Goal: Contribute content

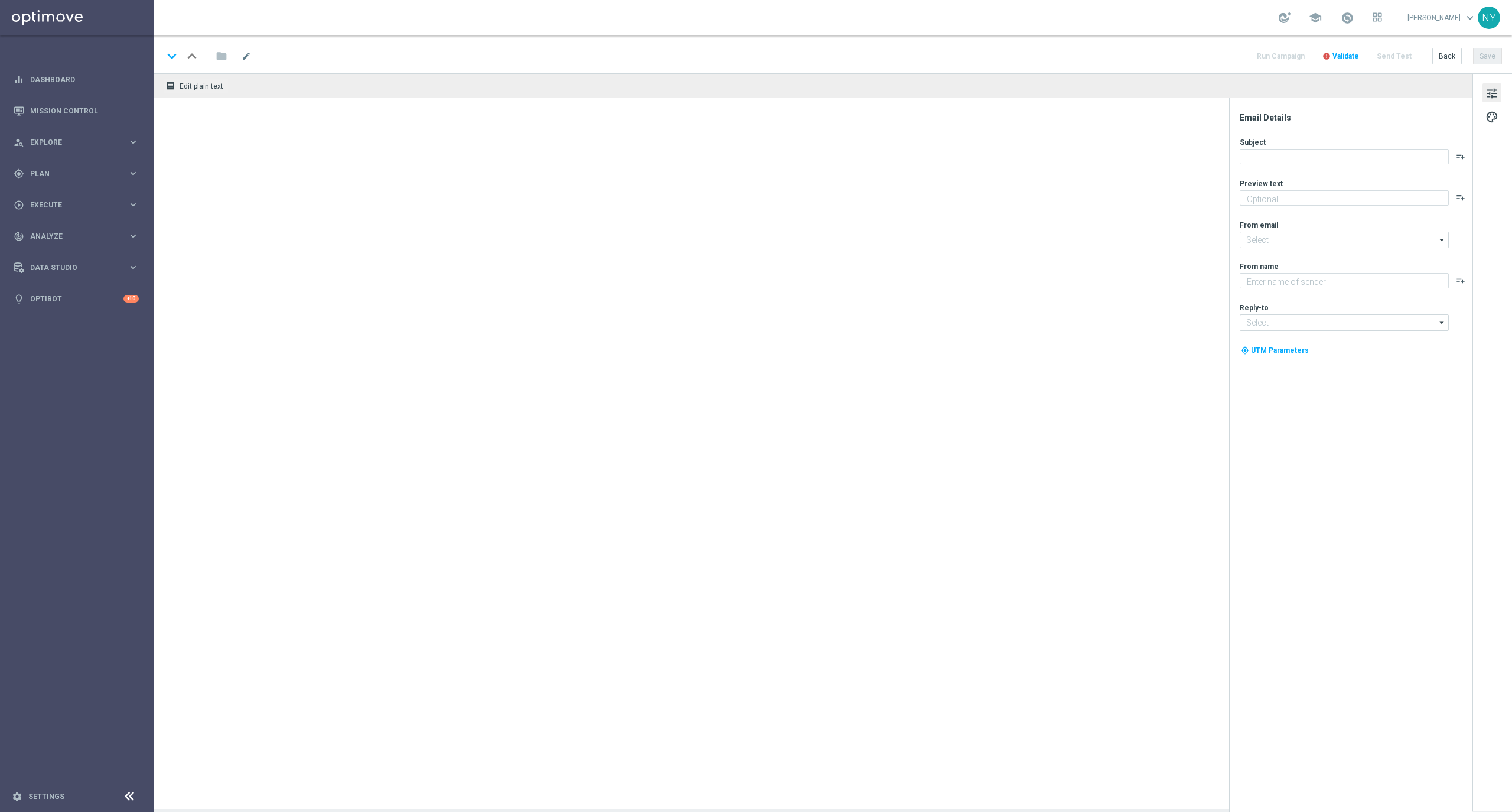
type textarea "Paper restock made easy at [GEOGRAPHIC_DATA]."
type textarea "Staples"
type input "[EMAIL_ADDRESS][DOMAIN_NAME]"
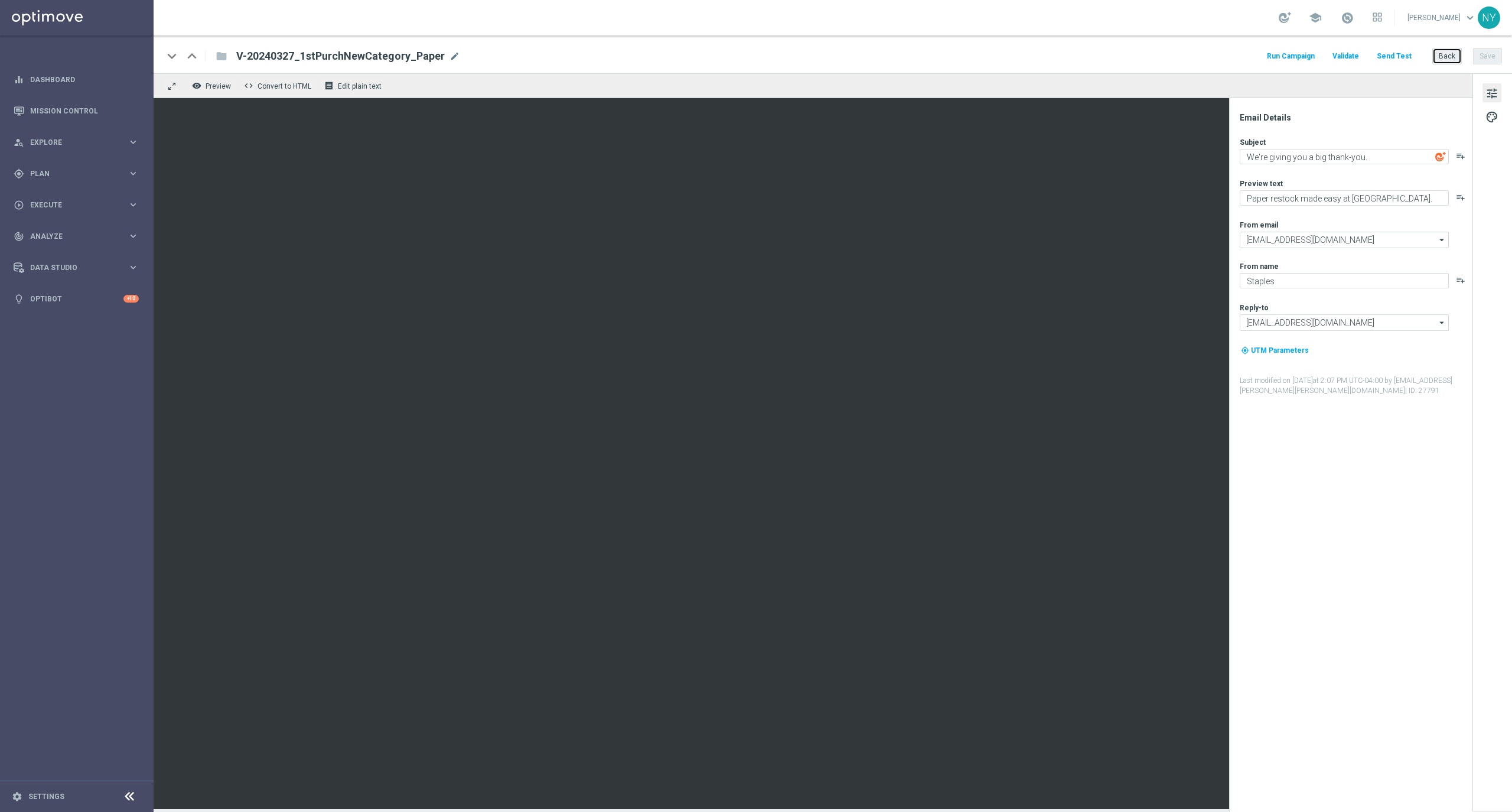
click at [1438, 56] on button "Back" at bounding box center [1447, 56] width 29 height 17
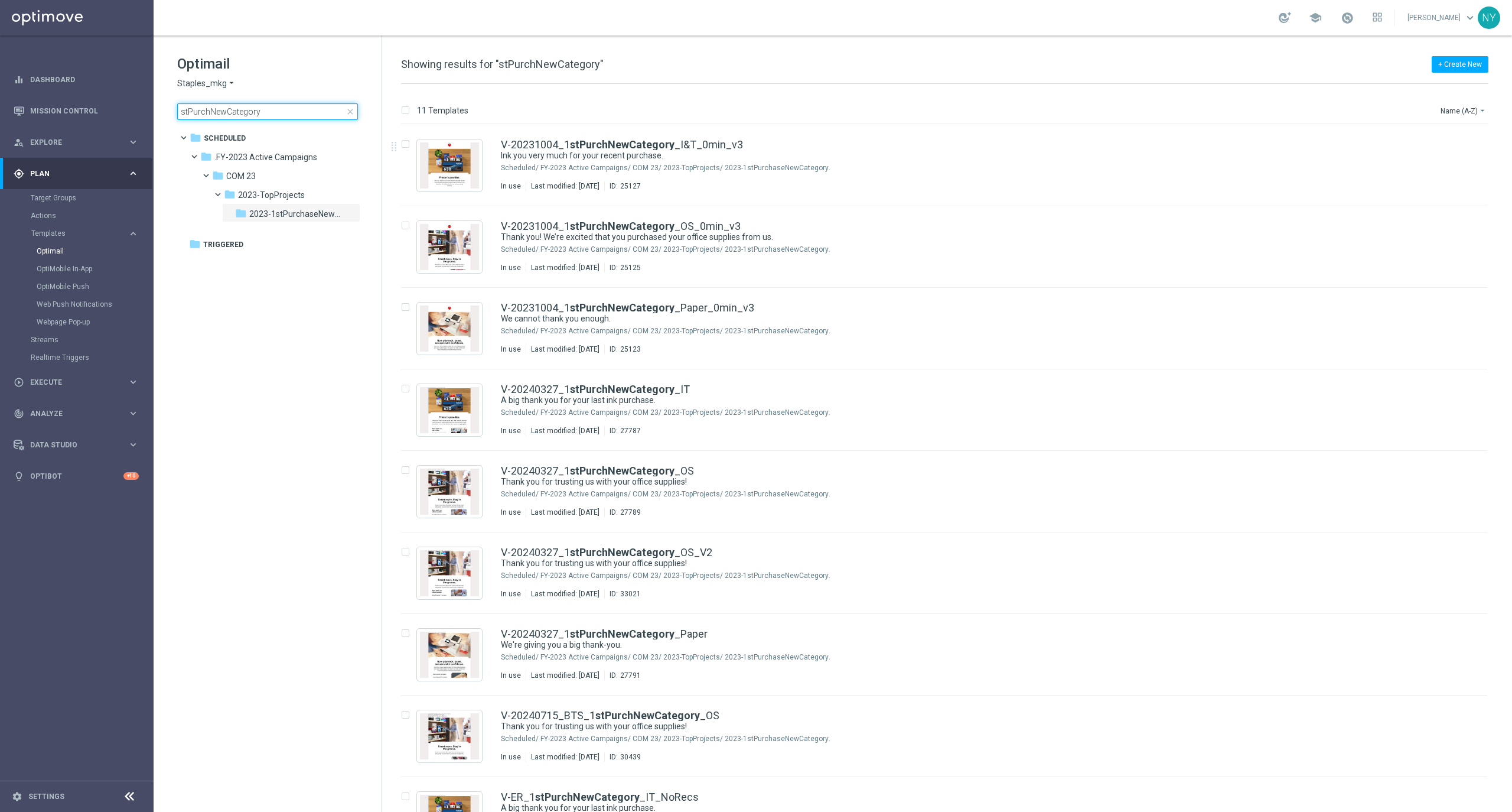
click at [261, 113] on input "stPurchNewCategory" at bounding box center [268, 111] width 181 height 17
click at [350, 109] on span "close" at bounding box center [350, 112] width 9 height 9
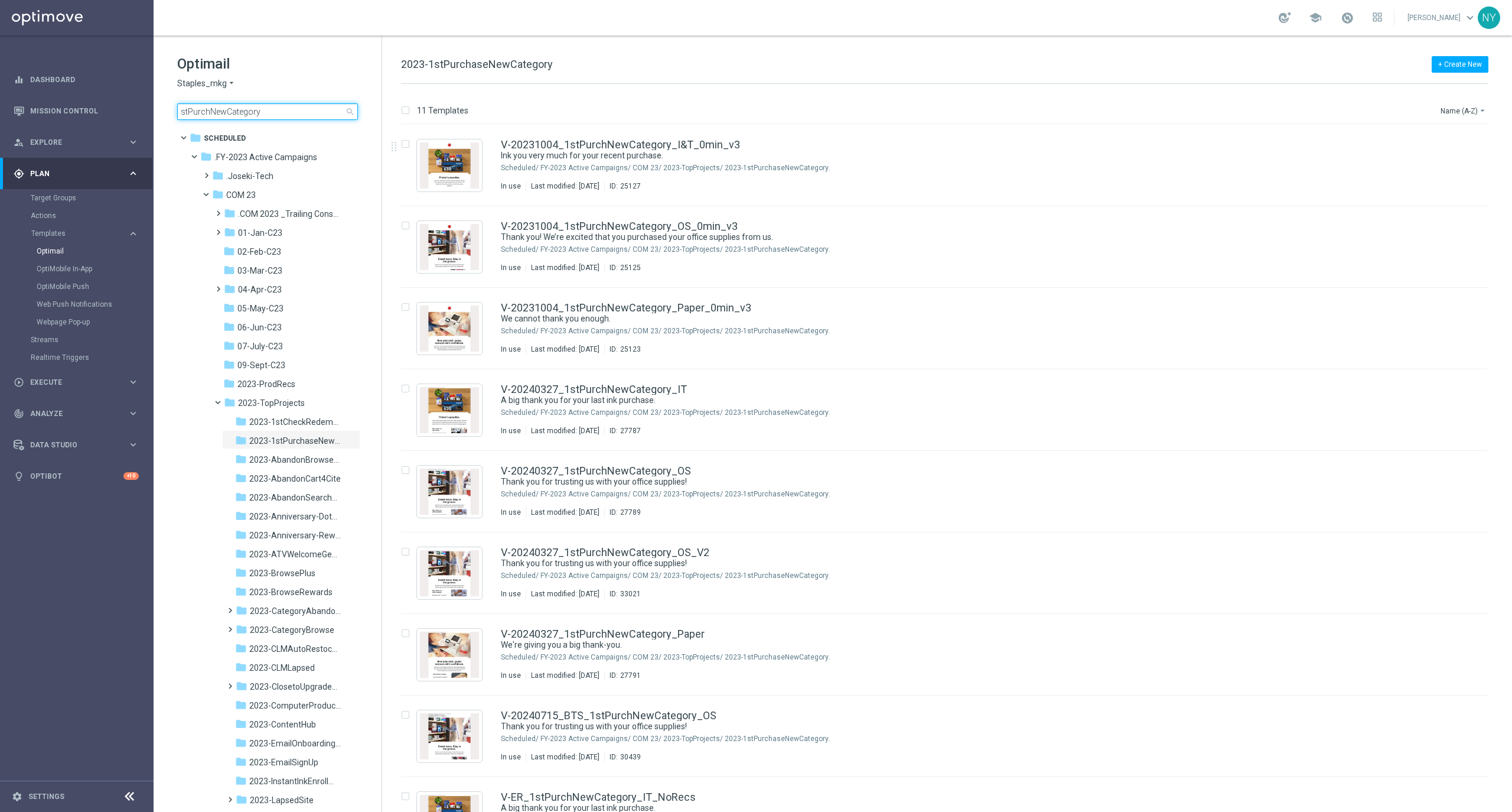
click at [270, 108] on input "stPurchNewCategory" at bounding box center [268, 111] width 181 height 17
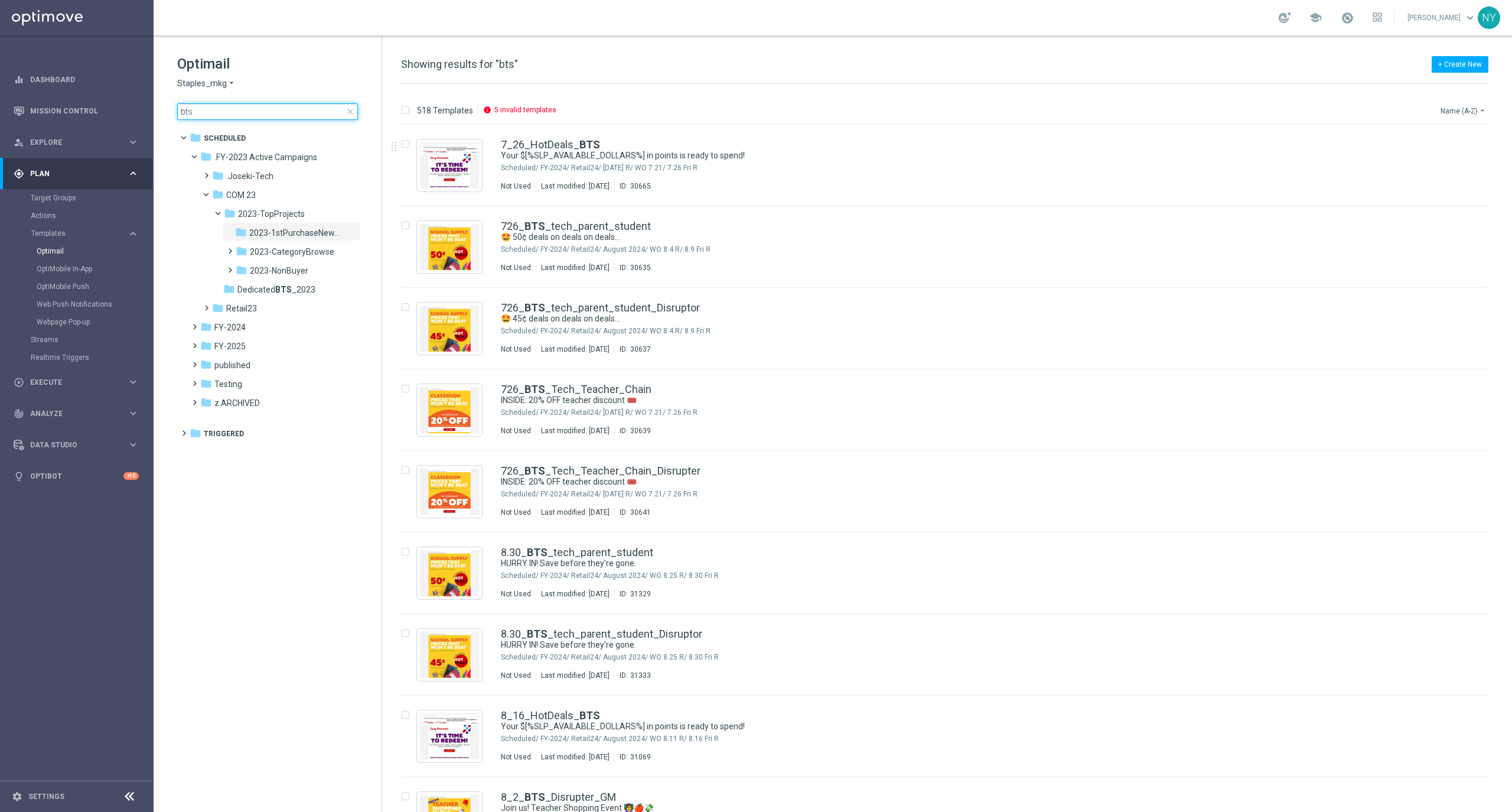
type input "bts"
click at [1452, 109] on button "Name (A-Z) arrow_drop_down" at bounding box center [1463, 110] width 49 height 14
click at [1439, 161] on span "Date Modified (Newest)" at bounding box center [1443, 163] width 79 height 8
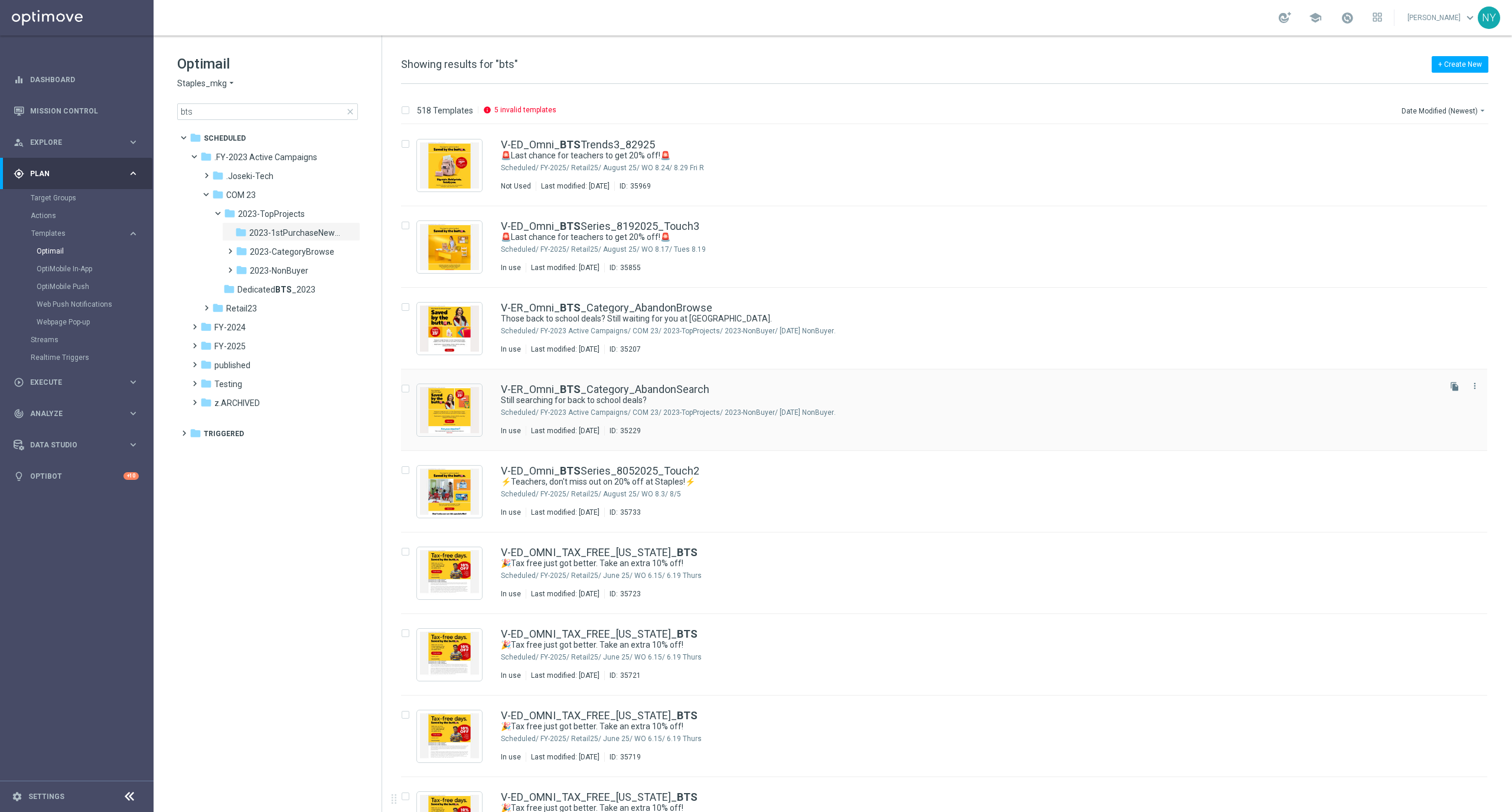
click at [1452, 549] on icon "file_copy" at bounding box center [1454, 549] width 9 height 9
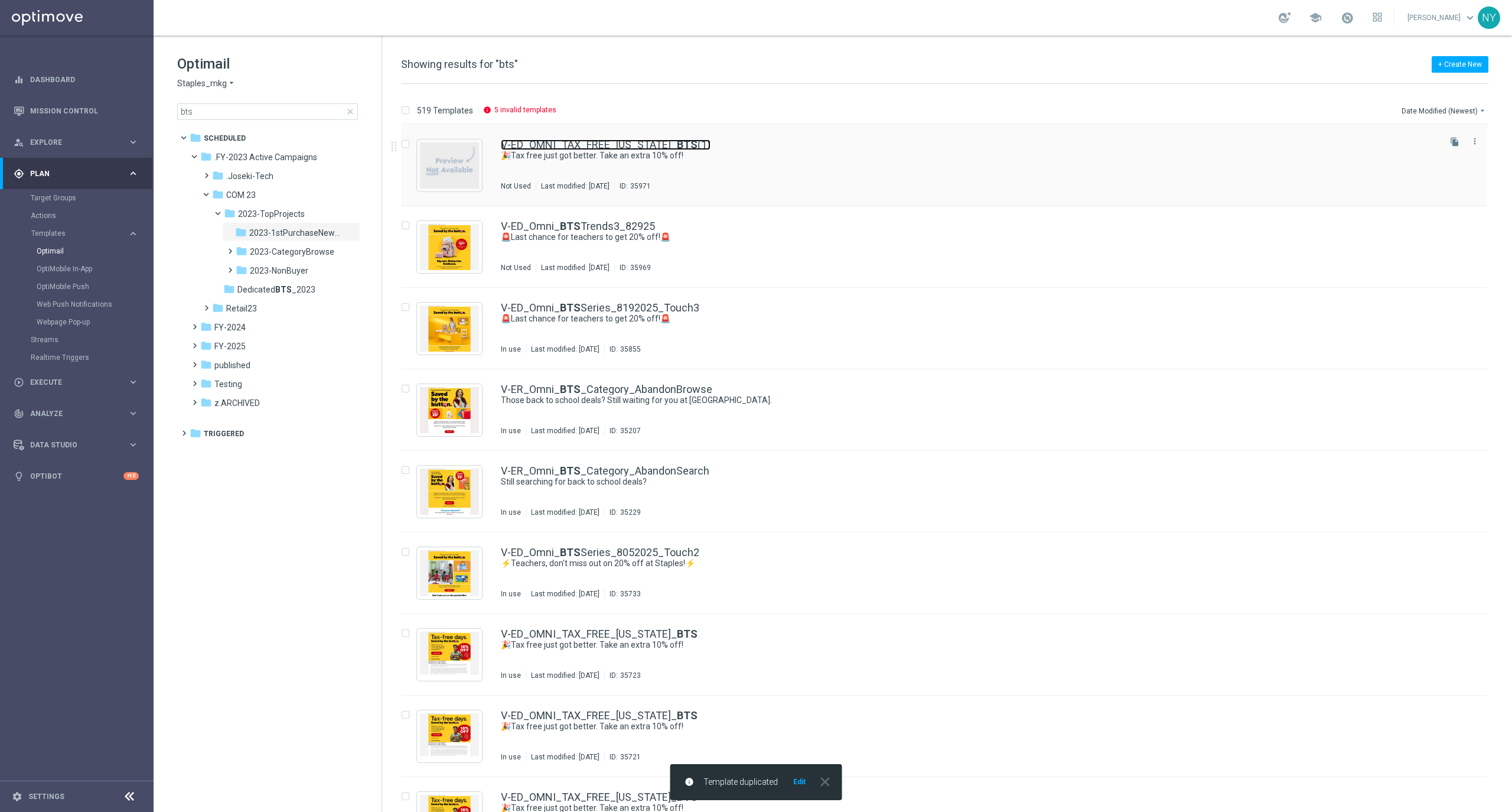
drag, startPoint x: 601, startPoint y: 142, endPoint x: 686, endPoint y: 190, distance: 97.6
click at [601, 142] on link "V-ED_OMNI_TAX_FREE_[US_STATE]_ BTS (1)" at bounding box center [605, 145] width 210 height 11
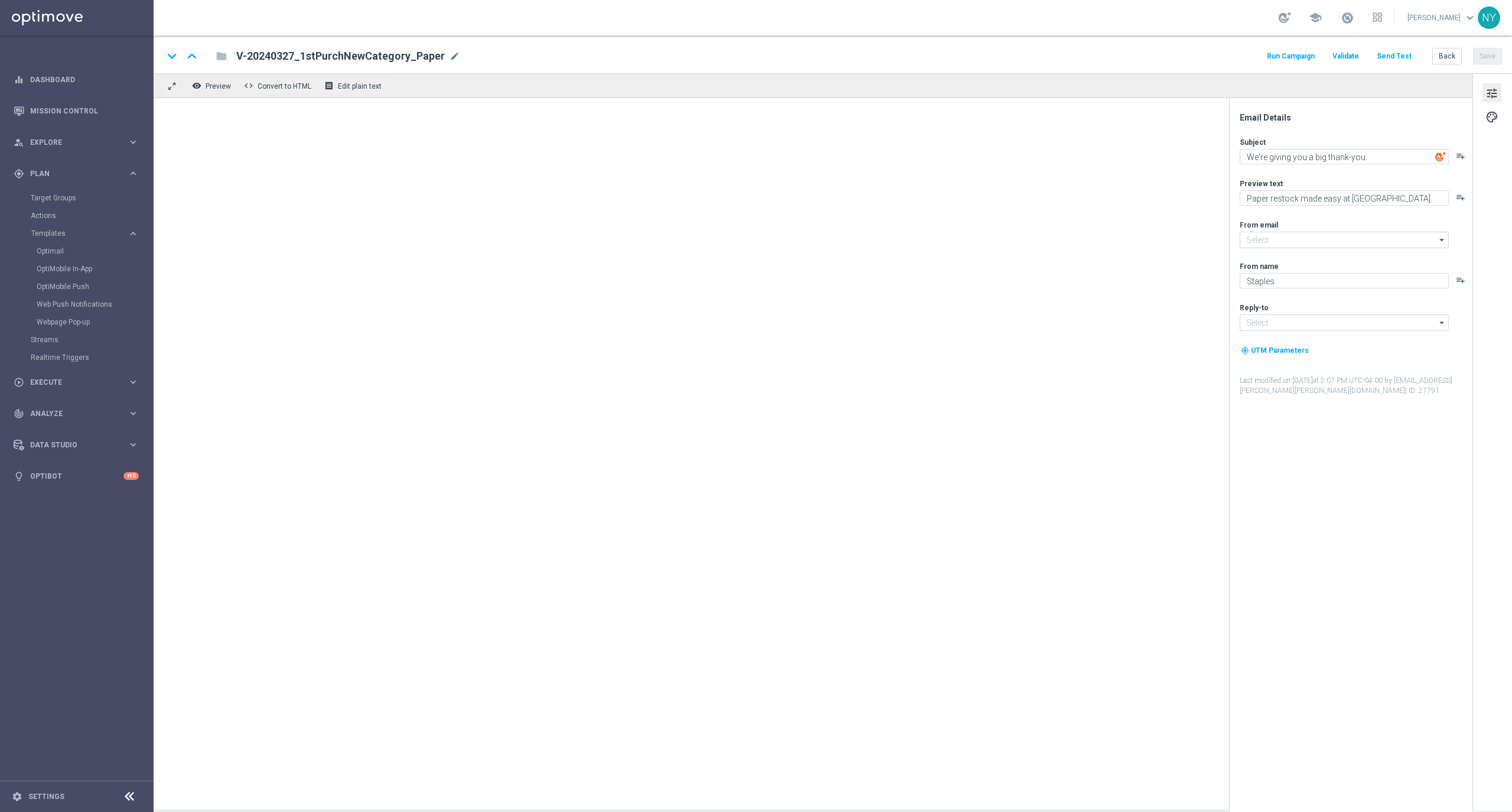
type input "[EMAIL_ADDRESS][DOMAIN_NAME]"
type textarea "🎉Tax free just got better. Take an extra 10% off!"
type textarea "Your budget. Saved by the button — stock up on school supplies starting at just…"
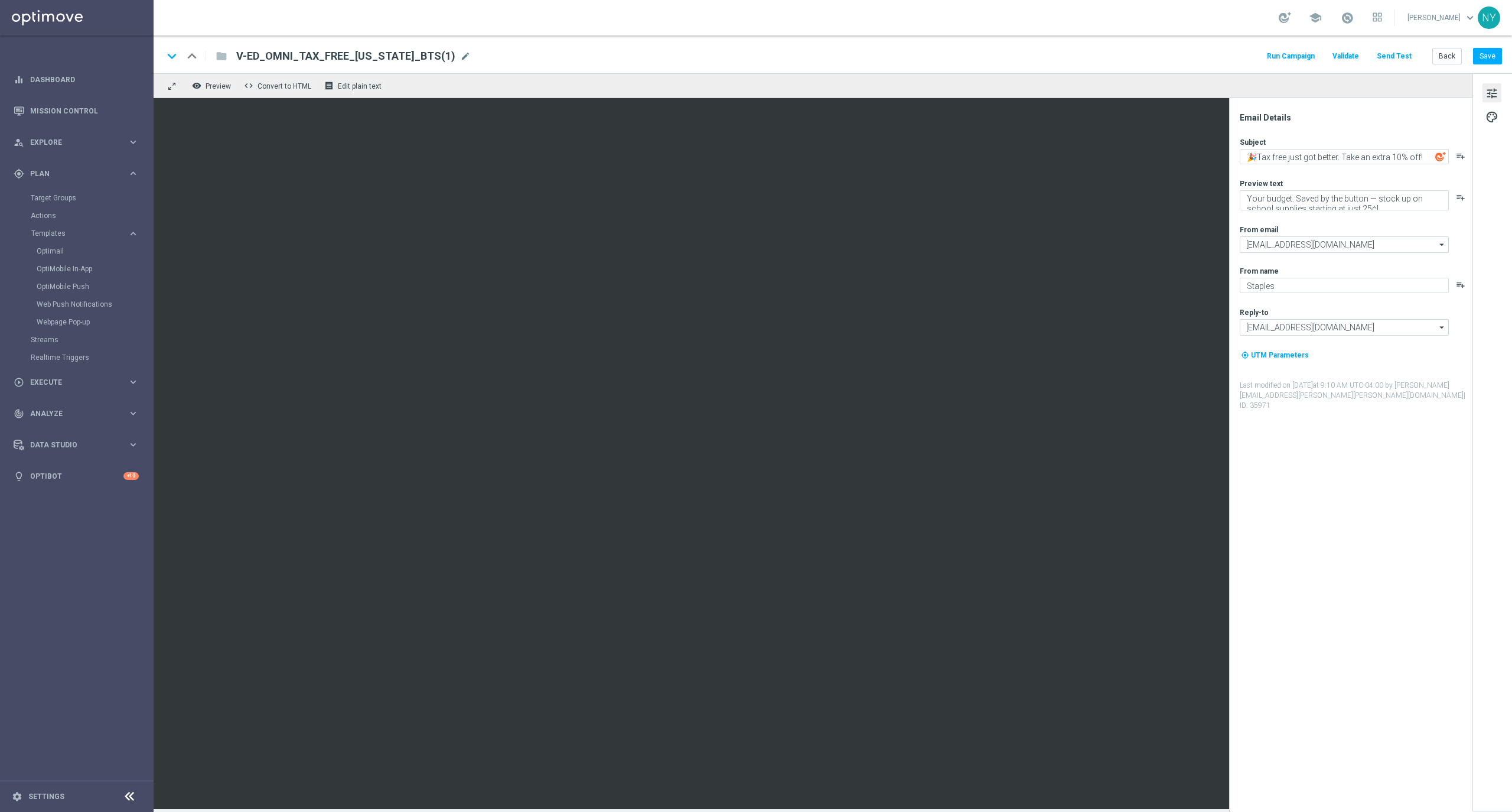
click at [460, 52] on span "mode_edit" at bounding box center [465, 56] width 11 height 11
drag, startPoint x: 417, startPoint y: 52, endPoint x: 250, endPoint y: 62, distance: 167.3
click at [250, 62] on input "V-ED_OMNI_TAX_FREE_[US_STATE]_BTS(1)" at bounding box center [382, 56] width 293 height 15
paste input "DC_20250831_[DATE] Email"
click at [342, 54] on input "V-ED_DC_20250831_[DATE] Email" at bounding box center [382, 56] width 293 height 15
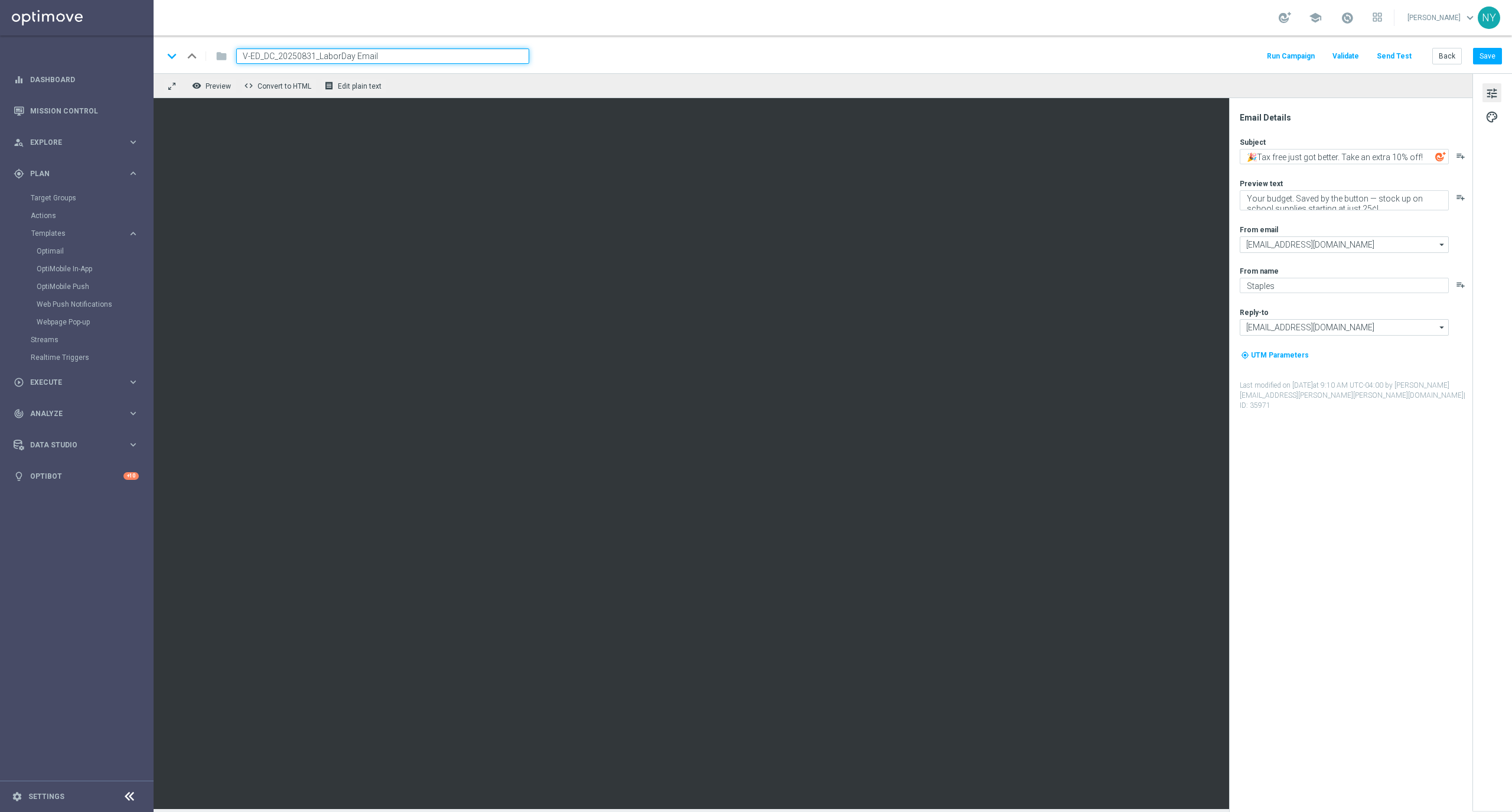
click at [369, 52] on input "V-ED_DC_20250831_LaborDay Email" at bounding box center [382, 56] width 293 height 15
type input "V-ED_DC_20250831_LaborDay"
click at [1484, 55] on button "Save" at bounding box center [1487, 56] width 29 height 17
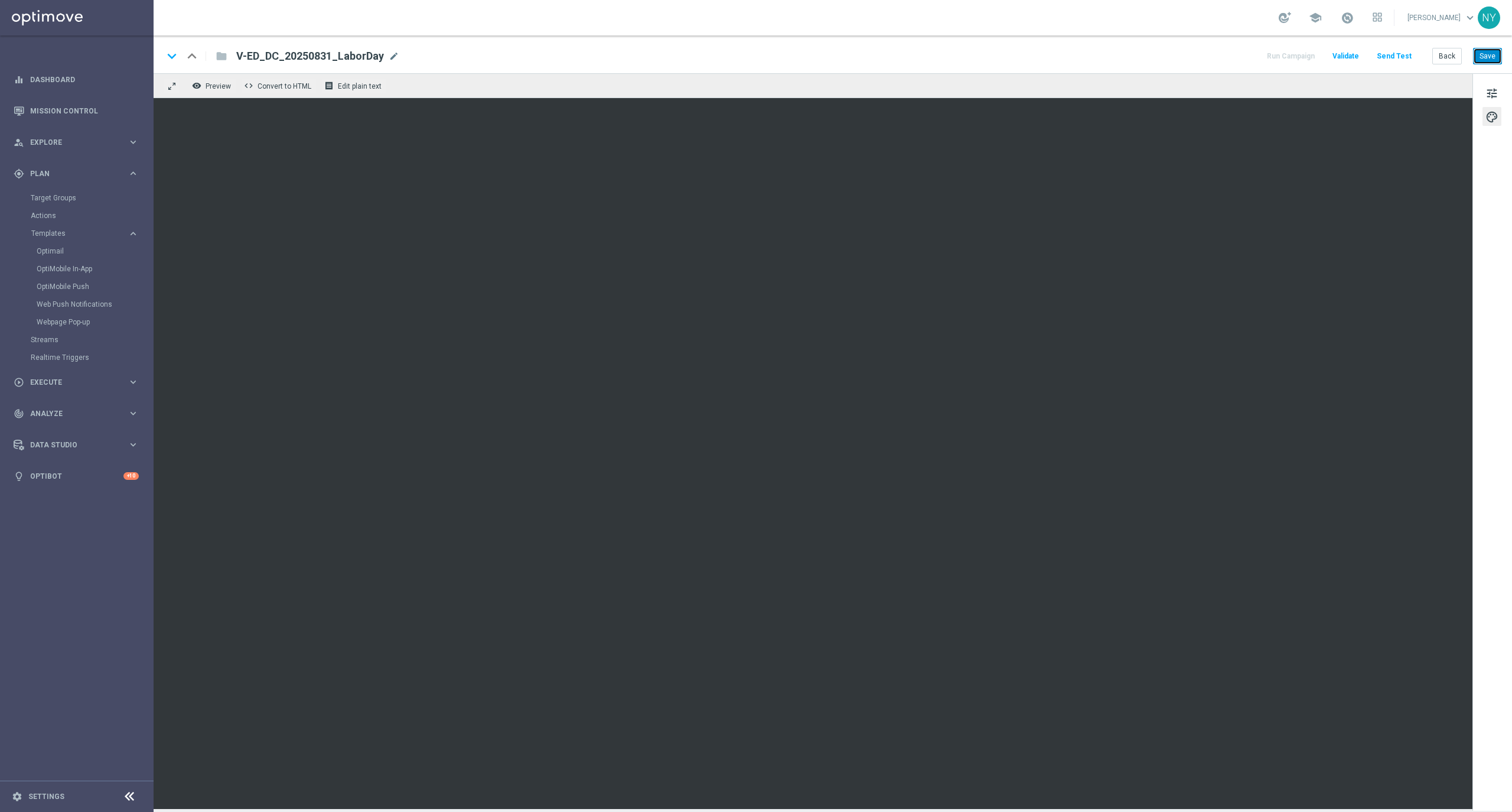
click at [1492, 56] on button "Save" at bounding box center [1487, 56] width 29 height 17
click at [1482, 53] on button "Save" at bounding box center [1487, 56] width 29 height 17
click at [1496, 56] on button "Save" at bounding box center [1487, 56] width 29 height 17
click at [1487, 57] on button "Save" at bounding box center [1487, 56] width 29 height 17
click at [1484, 58] on button "Save" at bounding box center [1487, 56] width 29 height 17
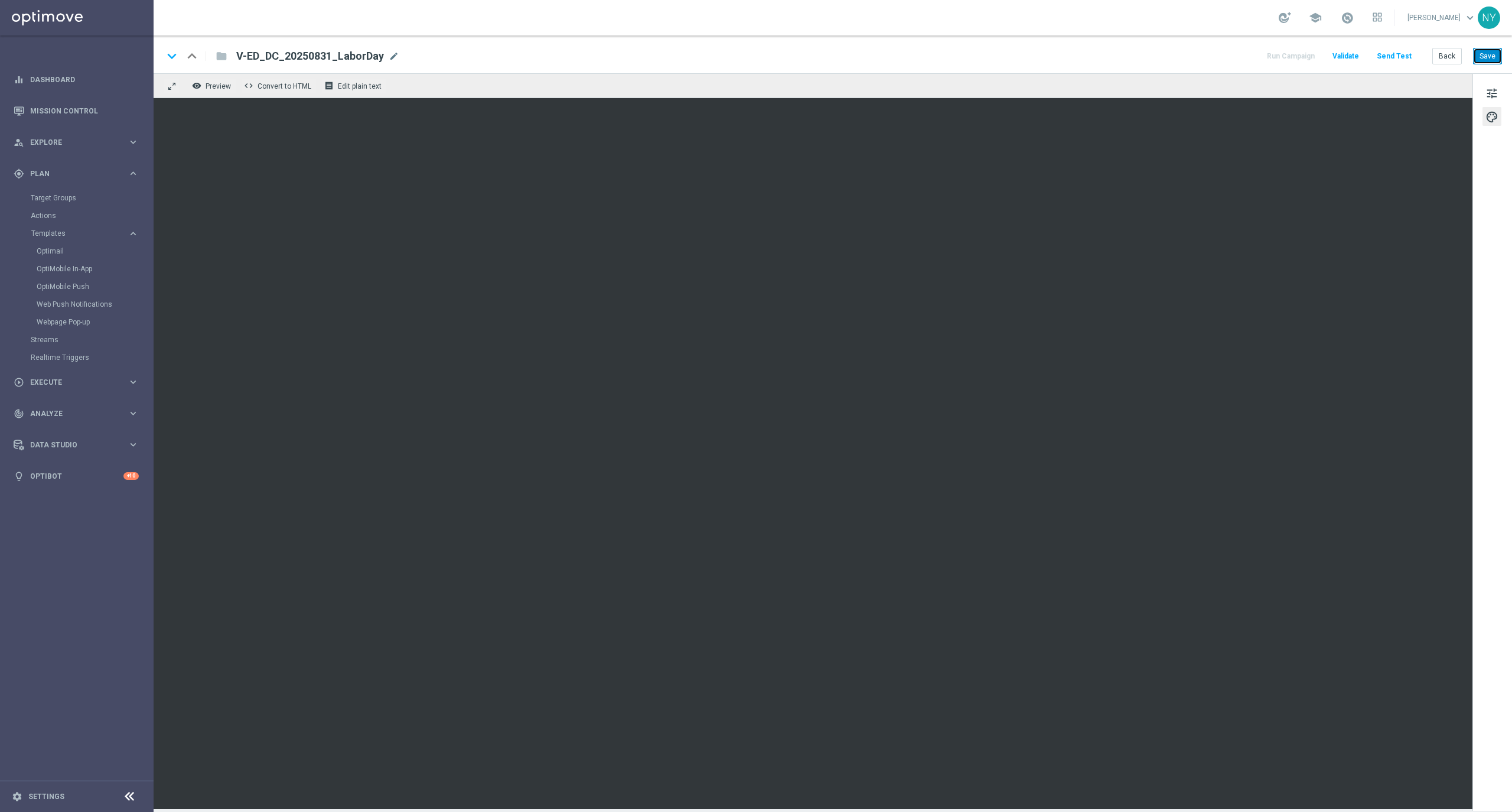
click at [1489, 54] on button "Save" at bounding box center [1487, 56] width 29 height 17
click at [1483, 52] on button "Save" at bounding box center [1487, 56] width 29 height 17
click at [1489, 52] on button "Save" at bounding box center [1487, 56] width 29 height 17
click at [1487, 52] on button "Save" at bounding box center [1487, 56] width 29 height 17
click at [1489, 51] on button "Save" at bounding box center [1487, 56] width 29 height 17
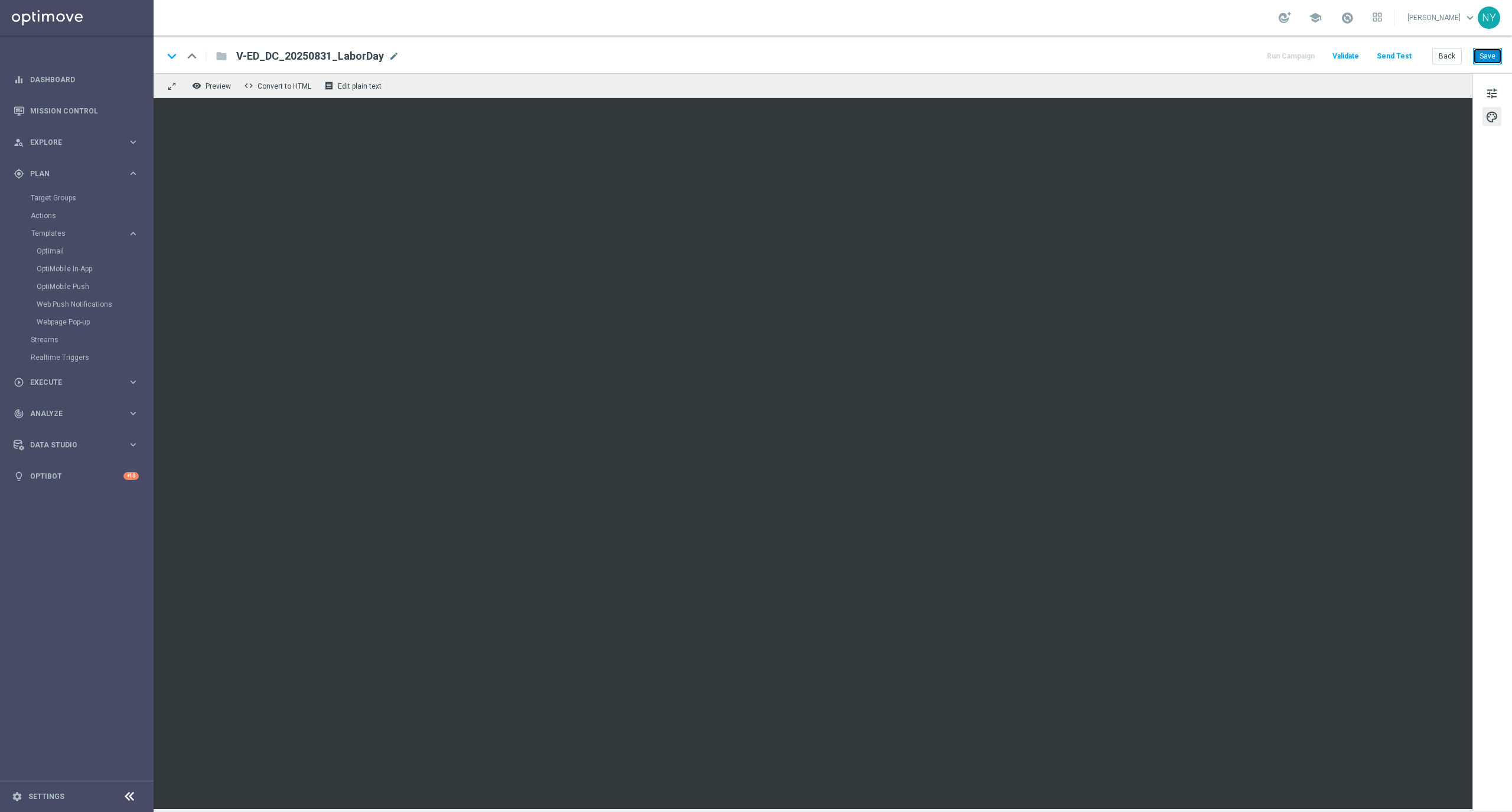
click at [1487, 55] on button "Save" at bounding box center [1487, 56] width 29 height 17
click at [1494, 53] on button "Save" at bounding box center [1487, 56] width 29 height 17
